Goal: Information Seeking & Learning: Learn about a topic

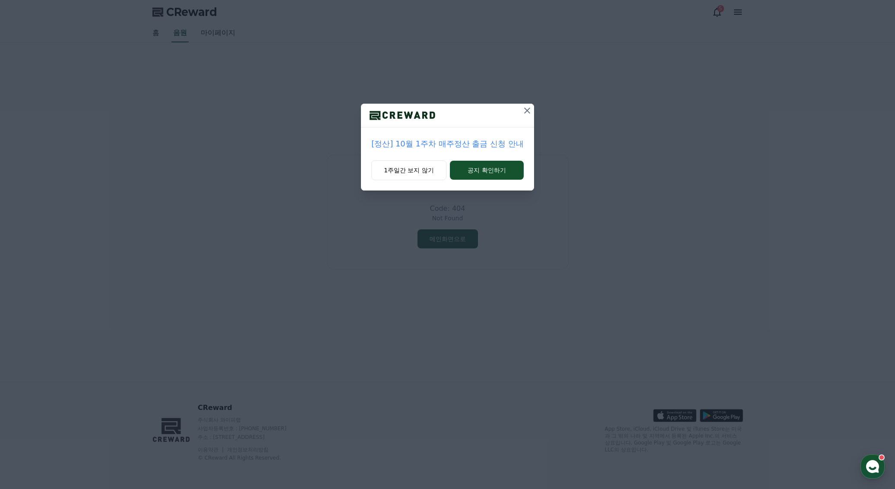
click at [435, 143] on p "[정산] 10월 1주차 매주정산 출금 신청 안내" at bounding box center [447, 144] width 152 height 12
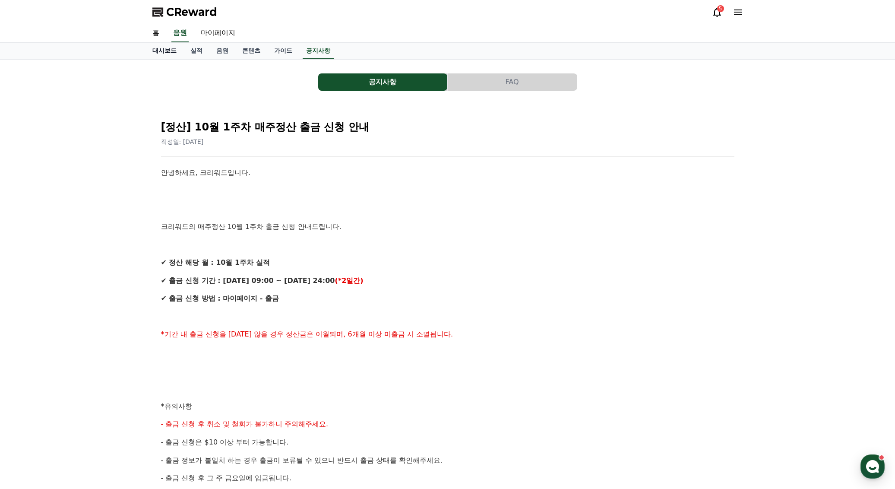
click at [163, 51] on link "대시보드" at bounding box center [165, 51] width 38 height 16
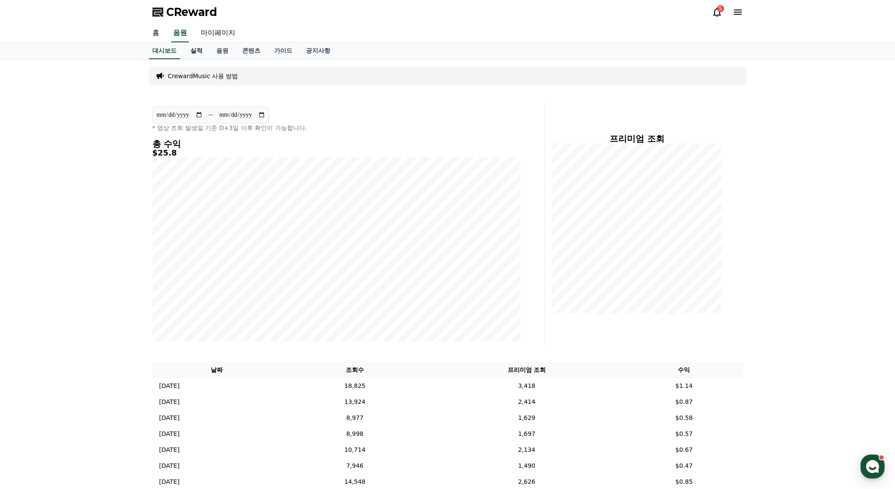
click at [193, 51] on link "실적" at bounding box center [197, 51] width 26 height 16
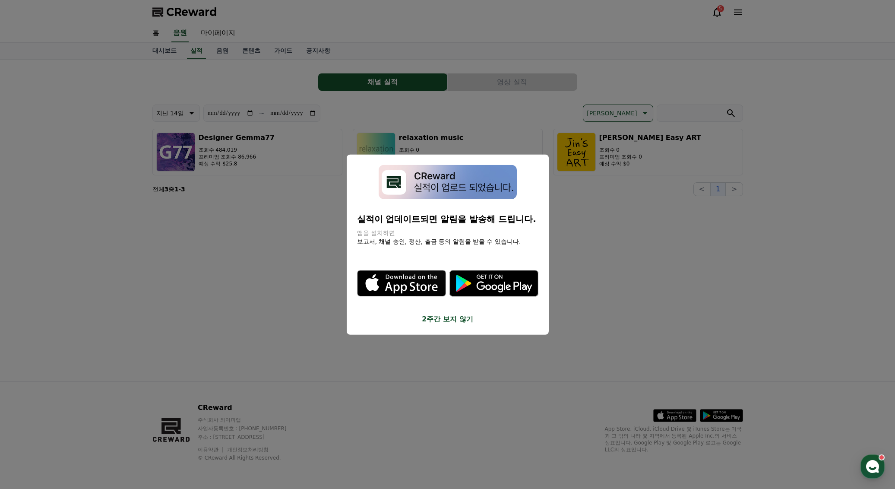
click at [292, 284] on button "close modal" at bounding box center [447, 244] width 895 height 489
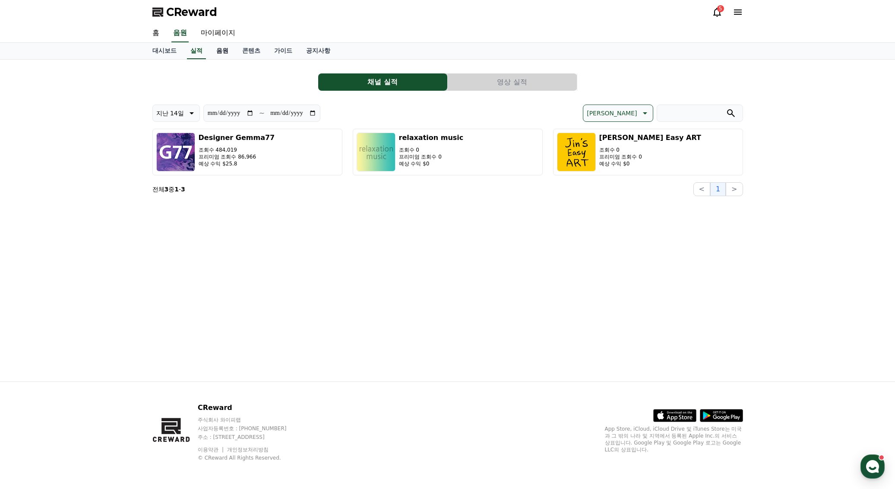
click at [218, 48] on link "음원" at bounding box center [222, 51] width 26 height 16
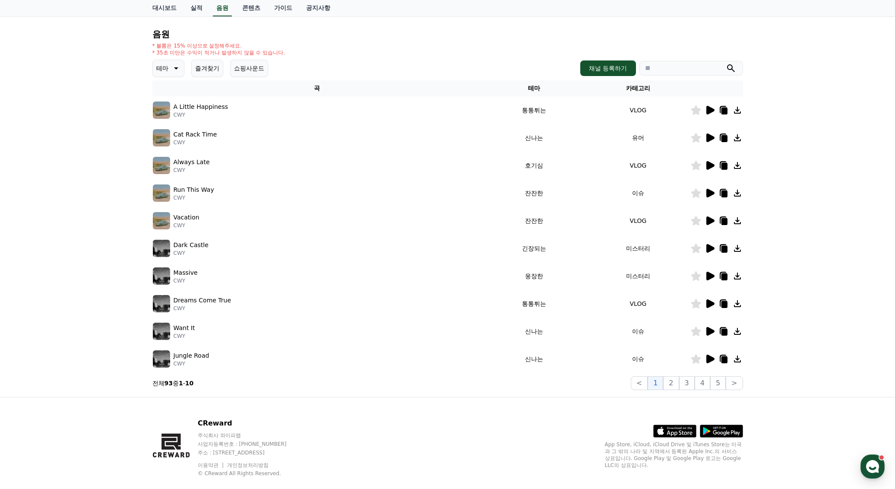
scroll to position [80, 0]
click at [720, 382] on button "5" at bounding box center [718, 383] width 16 height 14
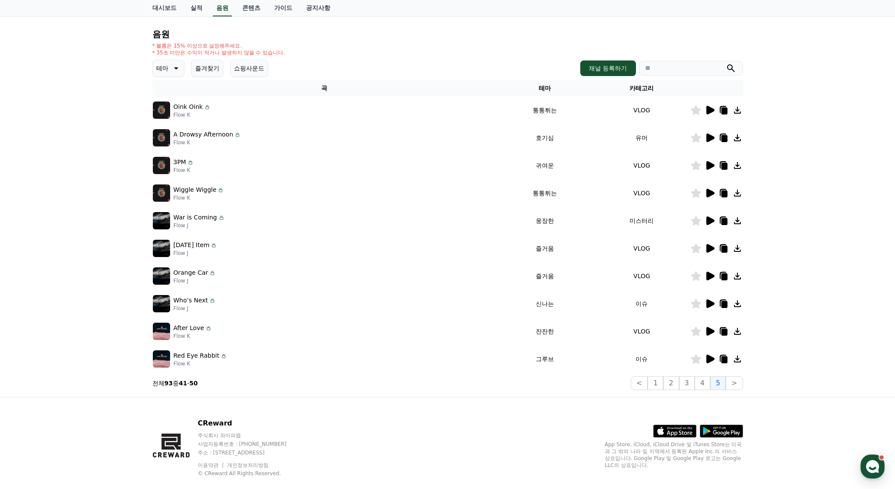
click at [724, 330] on icon at bounding box center [724, 332] width 6 height 7
click at [706, 383] on button "4" at bounding box center [703, 383] width 16 height 14
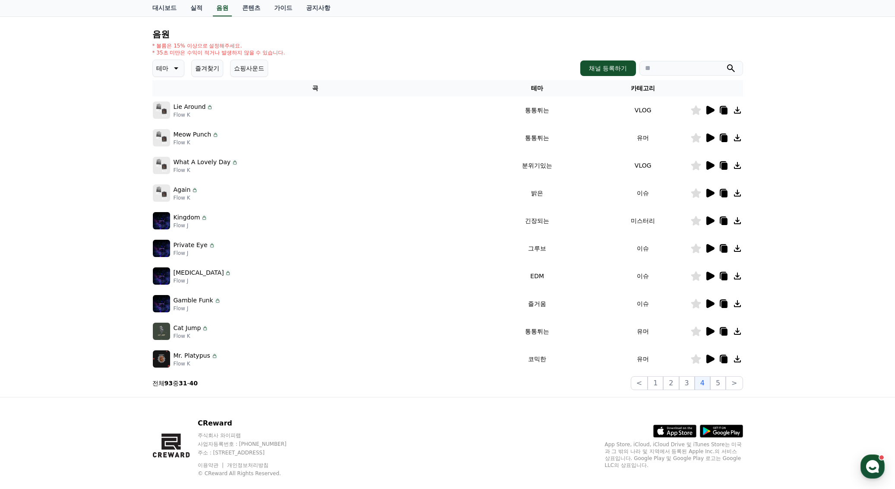
click at [723, 247] on icon at bounding box center [724, 249] width 6 height 7
click at [725, 164] on icon at bounding box center [724, 166] width 6 height 7
click at [659, 383] on button "1" at bounding box center [656, 383] width 16 height 14
